Goal: Use online tool/utility: Utilize a website feature to perform a specific function

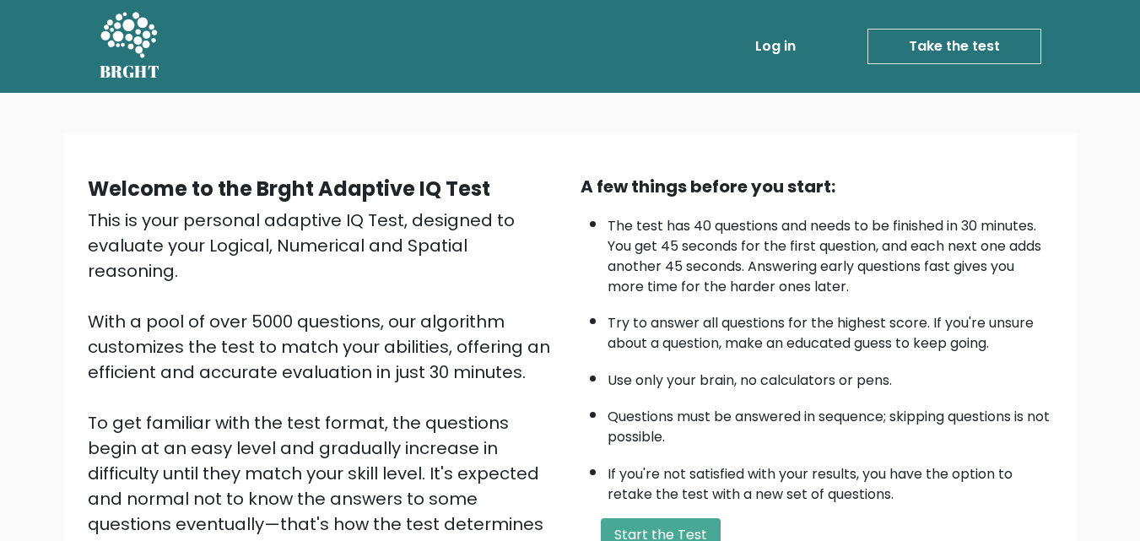
scroll to position [232, 0]
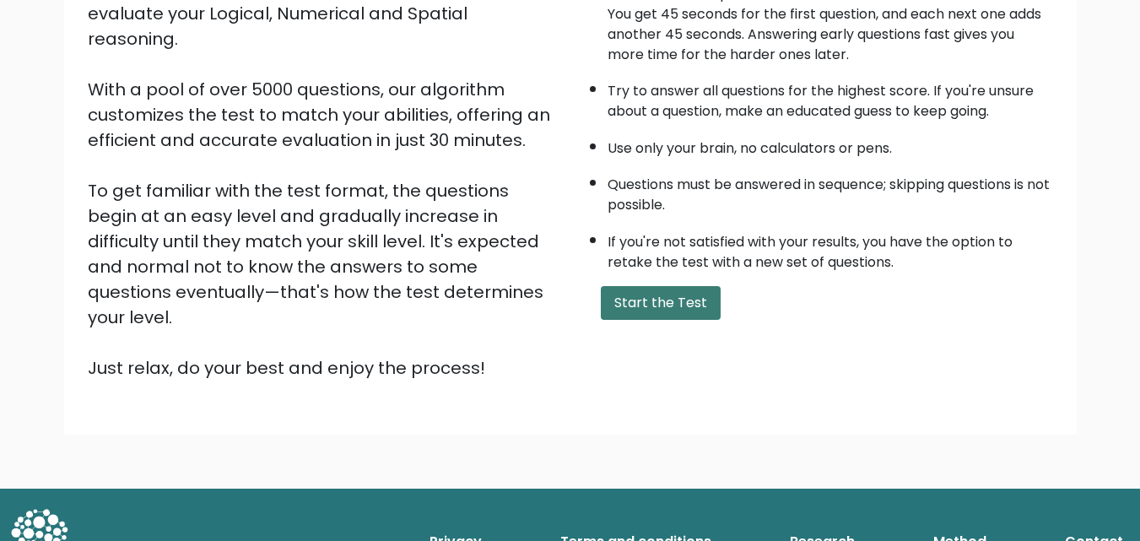
click at [672, 307] on button "Start the Test" at bounding box center [661, 303] width 120 height 34
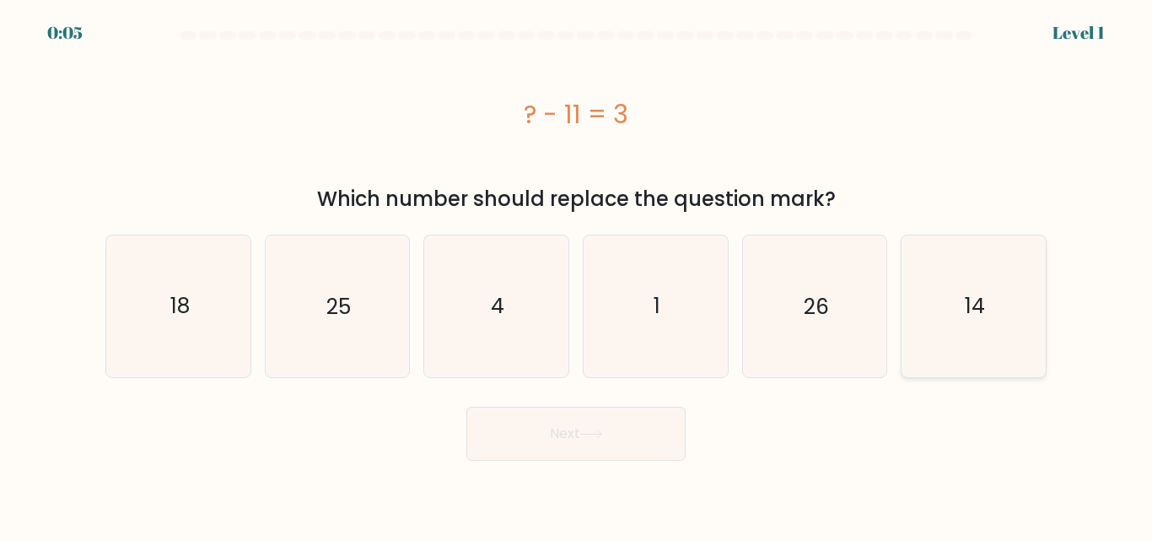
click at [996, 342] on icon "14" at bounding box center [974, 305] width 141 height 141
click at [577, 275] on input "f. 14" at bounding box center [576, 273] width 1 height 4
radio input "true"
drag, startPoint x: 521, startPoint y: 433, endPoint x: 535, endPoint y: 452, distance: 23.6
click at [535, 452] on button "Next" at bounding box center [576, 434] width 219 height 54
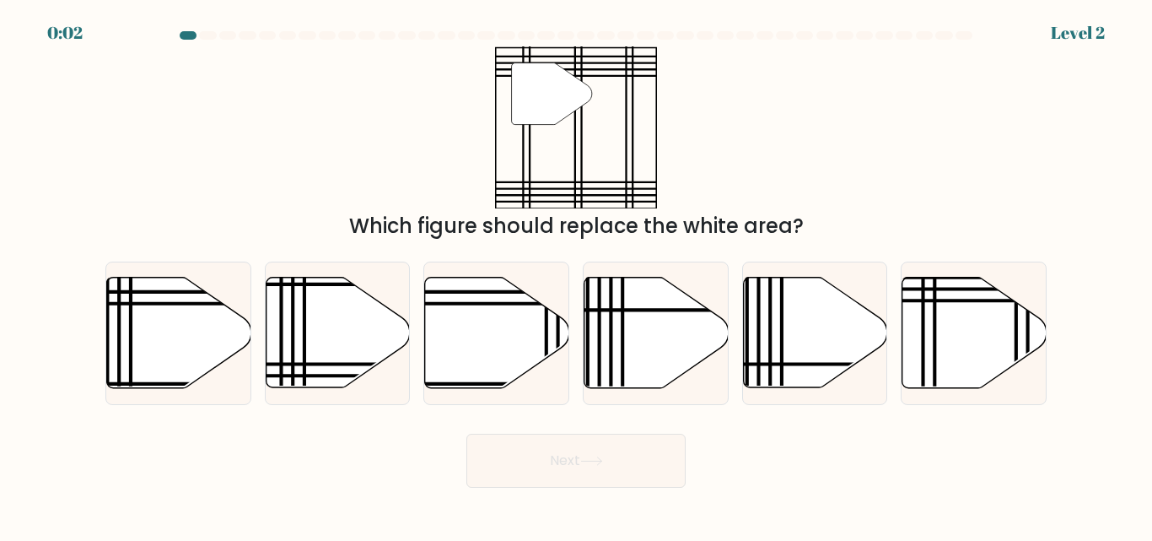
click at [54, 506] on body "0:02 Level 2" at bounding box center [576, 270] width 1152 height 541
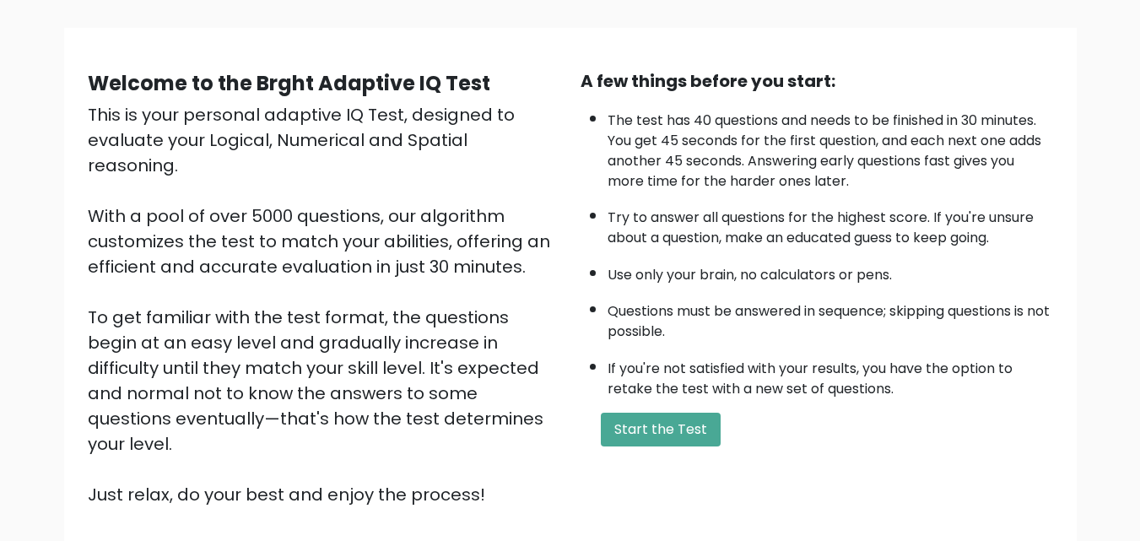
scroll to position [78, 0]
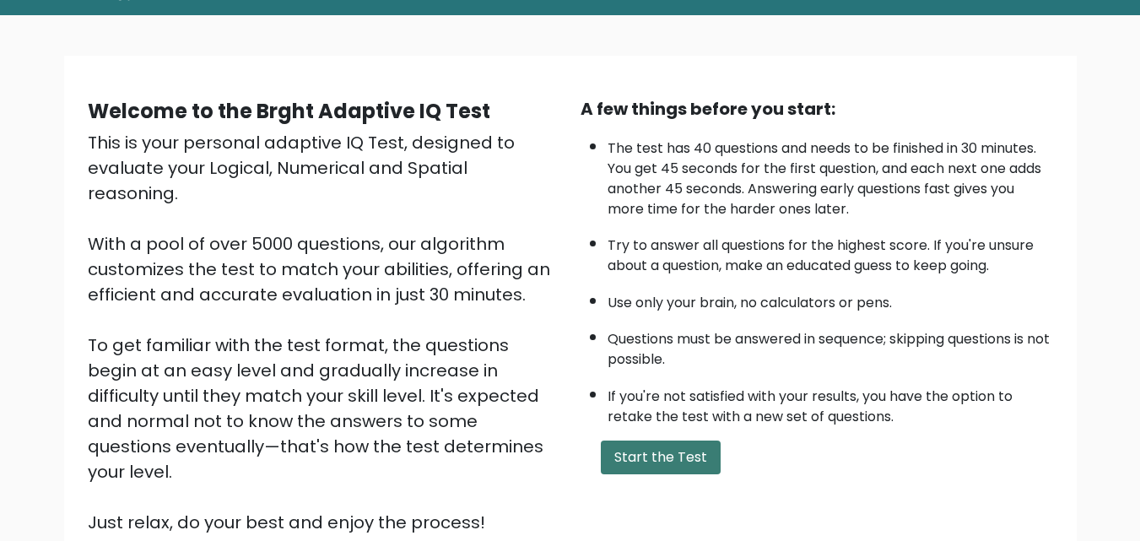
click at [643, 461] on button "Start the Test" at bounding box center [661, 457] width 120 height 34
click at [651, 461] on button "Start the Test" at bounding box center [661, 457] width 120 height 34
